Goal: Navigation & Orientation: Find specific page/section

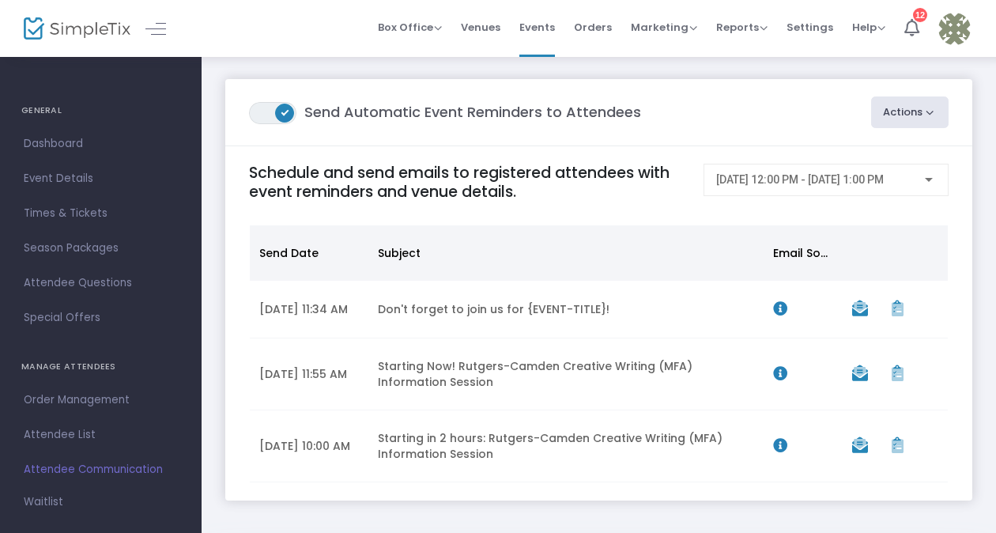
click at [59, 27] on img at bounding box center [77, 28] width 107 height 23
click at [104, 18] on img at bounding box center [77, 28] width 107 height 23
click at [82, 31] on img at bounding box center [77, 28] width 107 height 23
